Goal: Transaction & Acquisition: Subscribe to service/newsletter

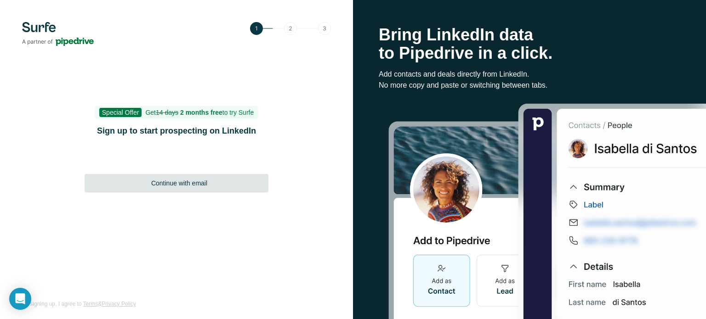
click at [196, 183] on span "Continue with email" at bounding box center [179, 183] width 56 height 9
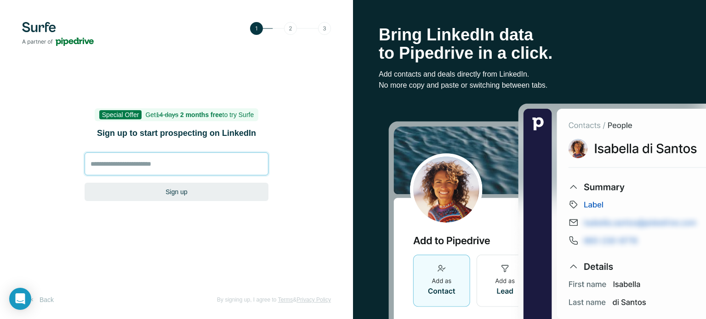
click at [136, 168] on input at bounding box center [177, 164] width 184 height 23
click at [134, 169] on input at bounding box center [177, 164] width 184 height 23
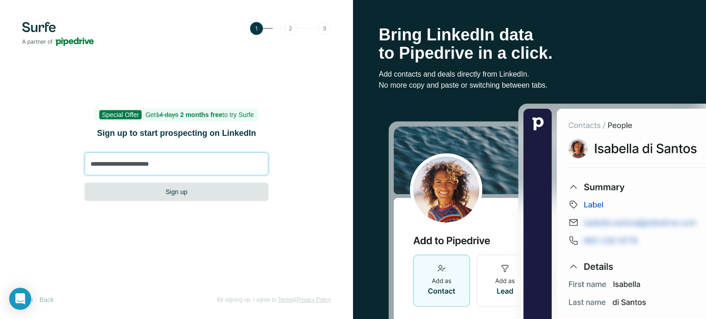
type input "**********"
click at [144, 188] on button "Sign up" at bounding box center [177, 192] width 184 height 18
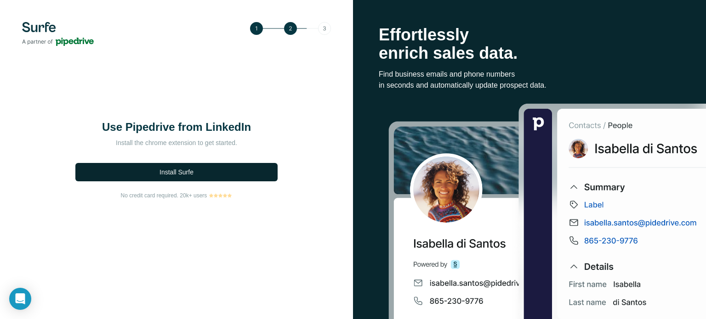
click at [190, 169] on span "Install Surfe" at bounding box center [176, 172] width 34 height 9
